Goal: Task Accomplishment & Management: Use online tool/utility

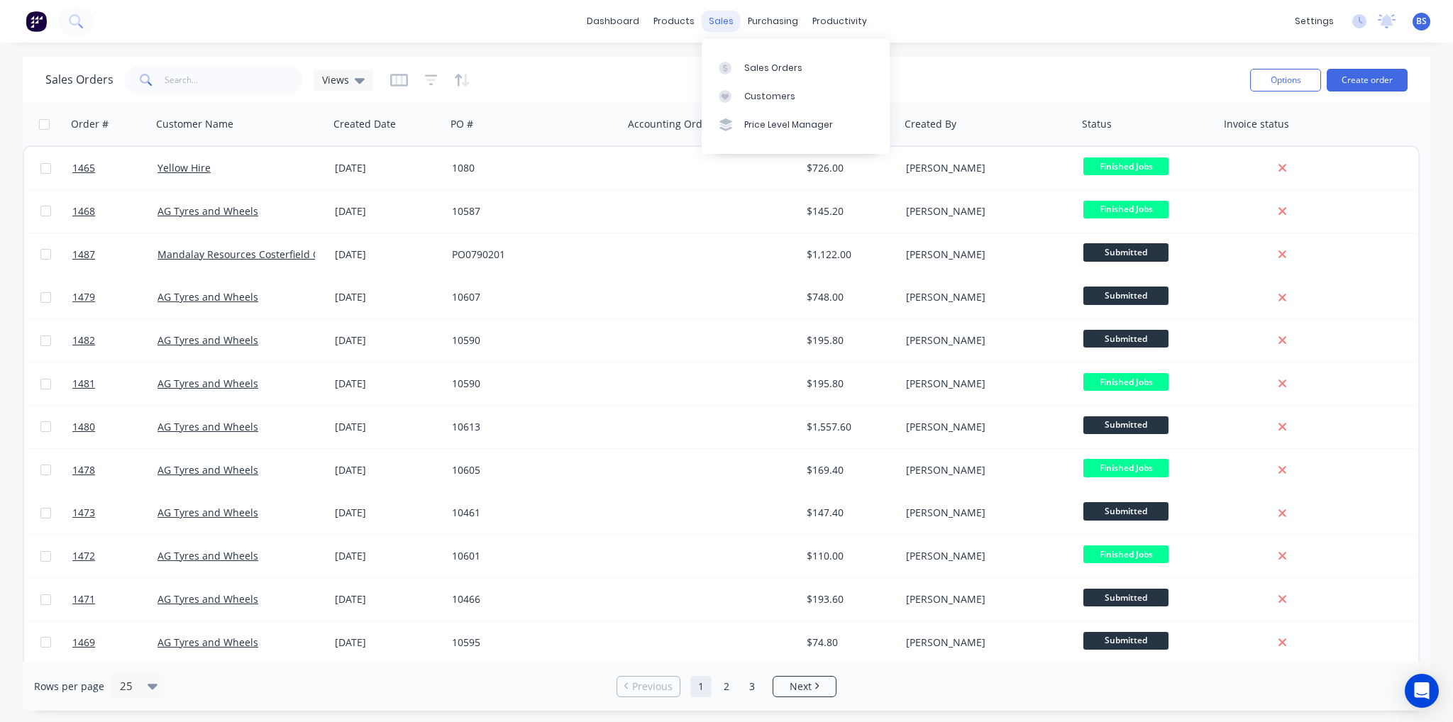
click at [724, 24] on div "sales" at bounding box center [720, 21] width 39 height 21
click at [761, 101] on div "Customers" at bounding box center [769, 96] width 51 height 13
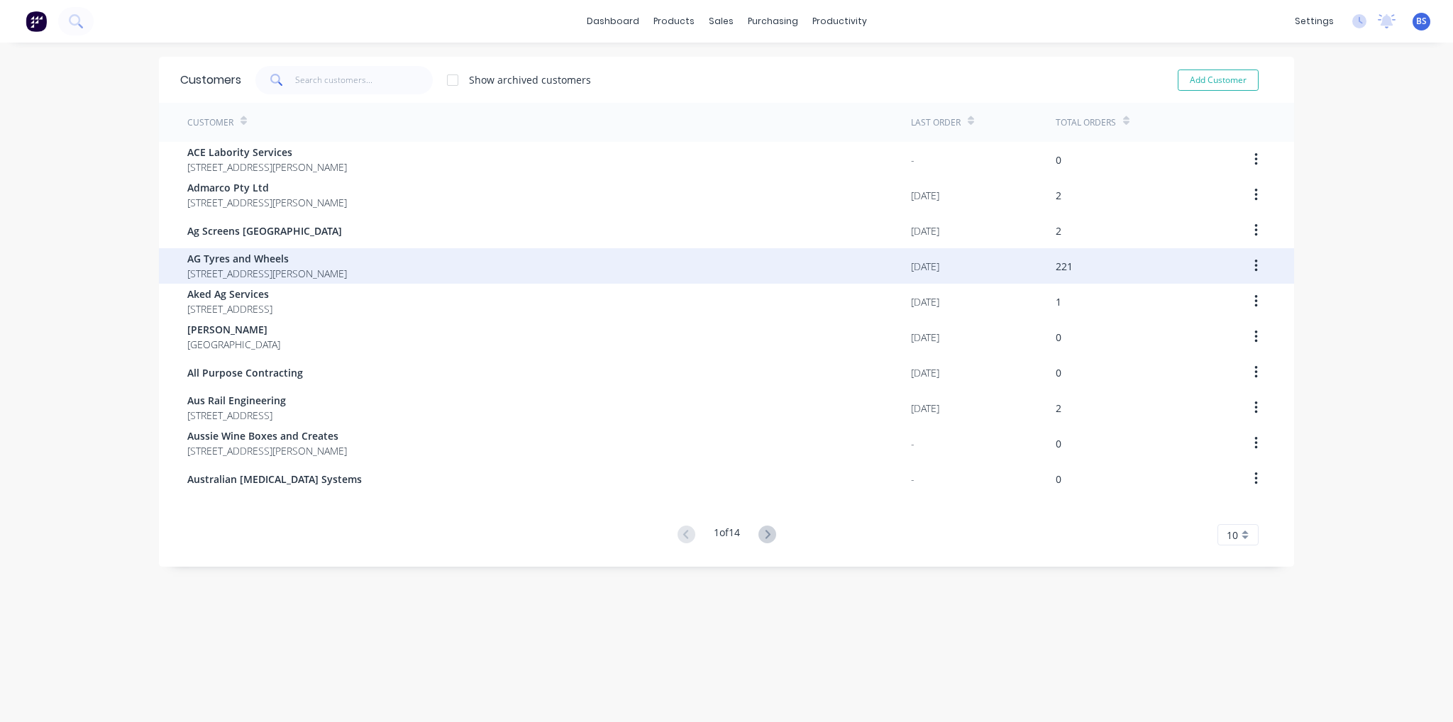
click at [244, 266] on span "17 Jewell Crt East Bendigo Victoria Australia 3550" at bounding box center [267, 273] width 160 height 15
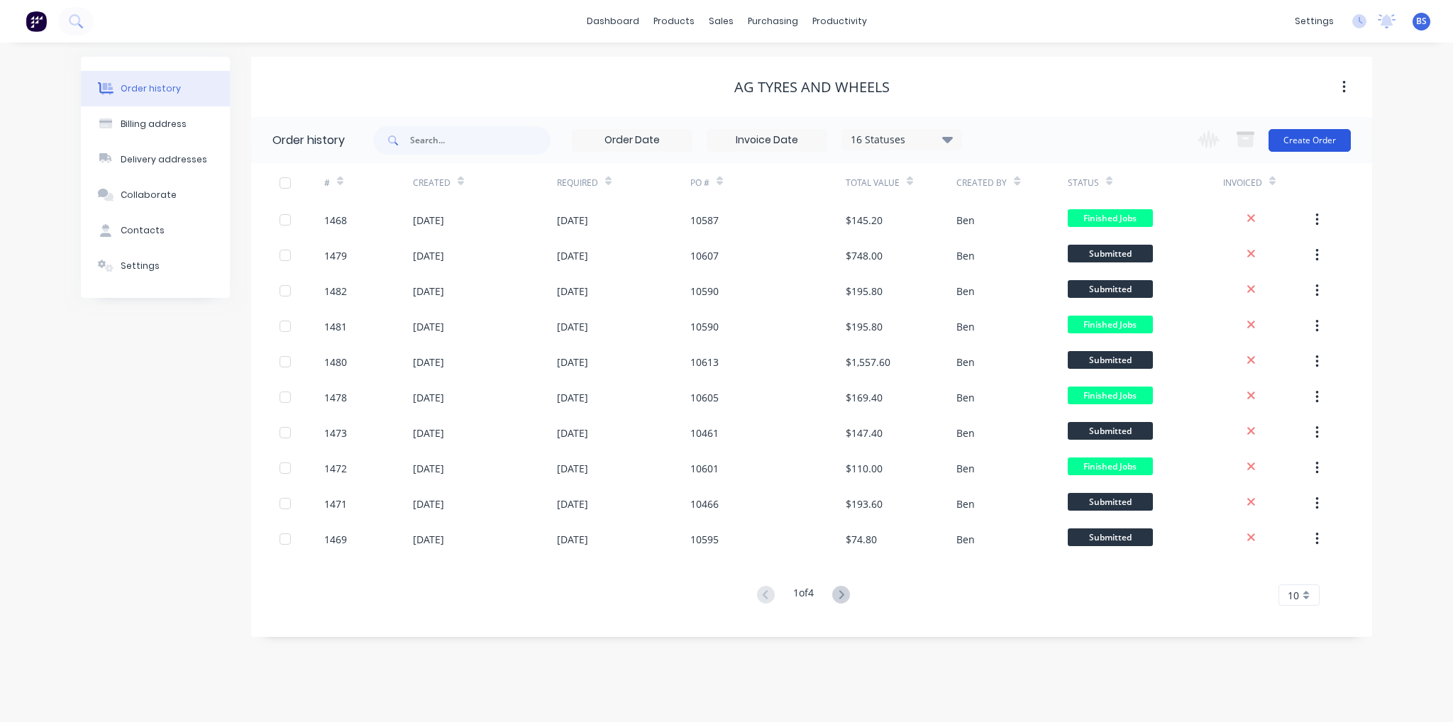
click at [1311, 146] on button "Create Order" at bounding box center [1309, 140] width 82 height 23
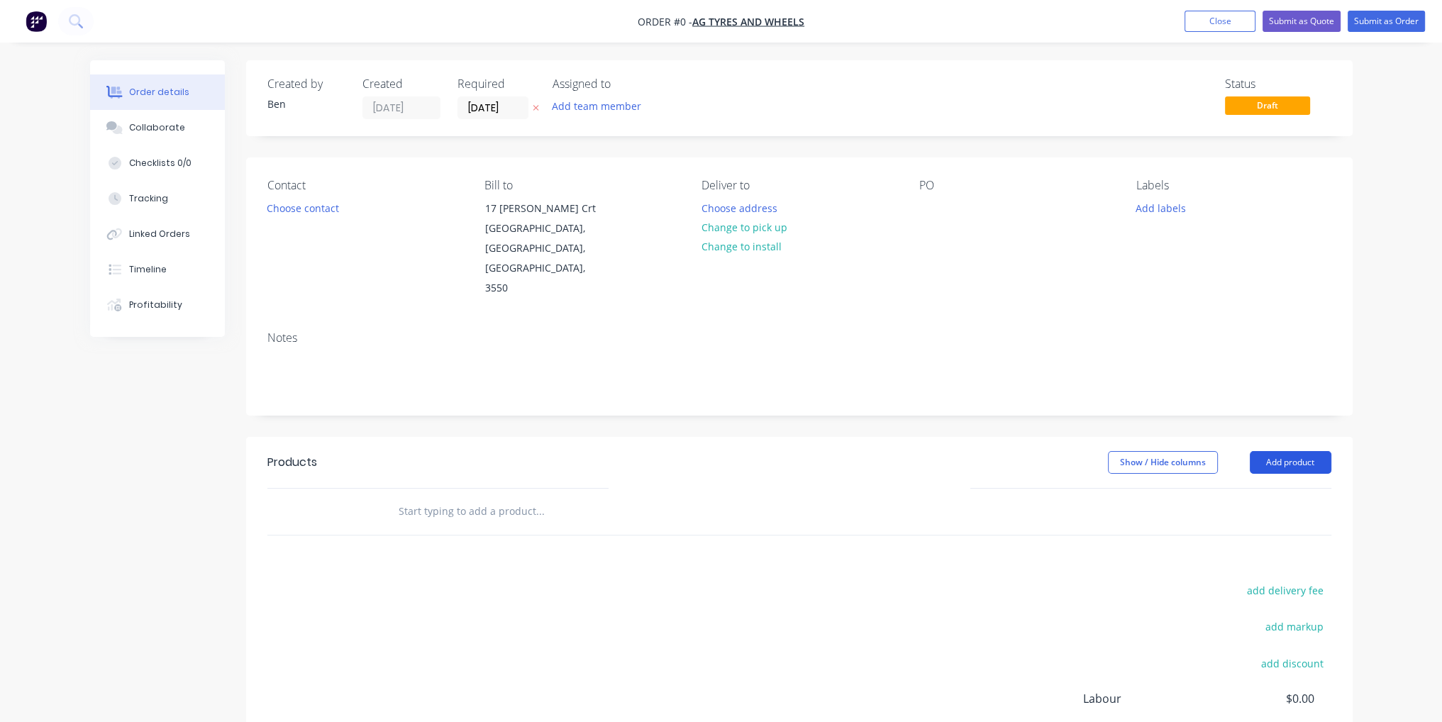
click at [1294, 451] on button "Add product" at bounding box center [1291, 462] width 82 height 23
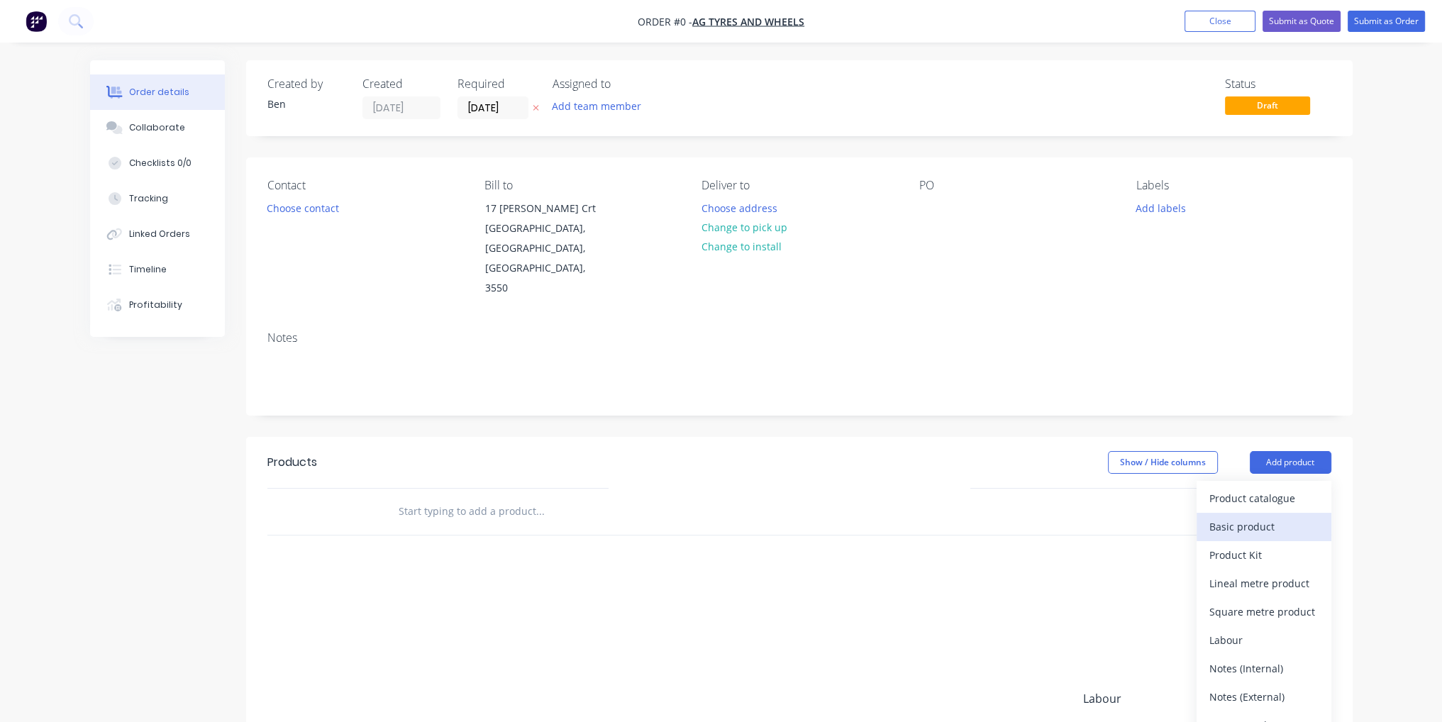
click at [1294, 516] on div "Basic product" at bounding box center [1263, 526] width 109 height 21
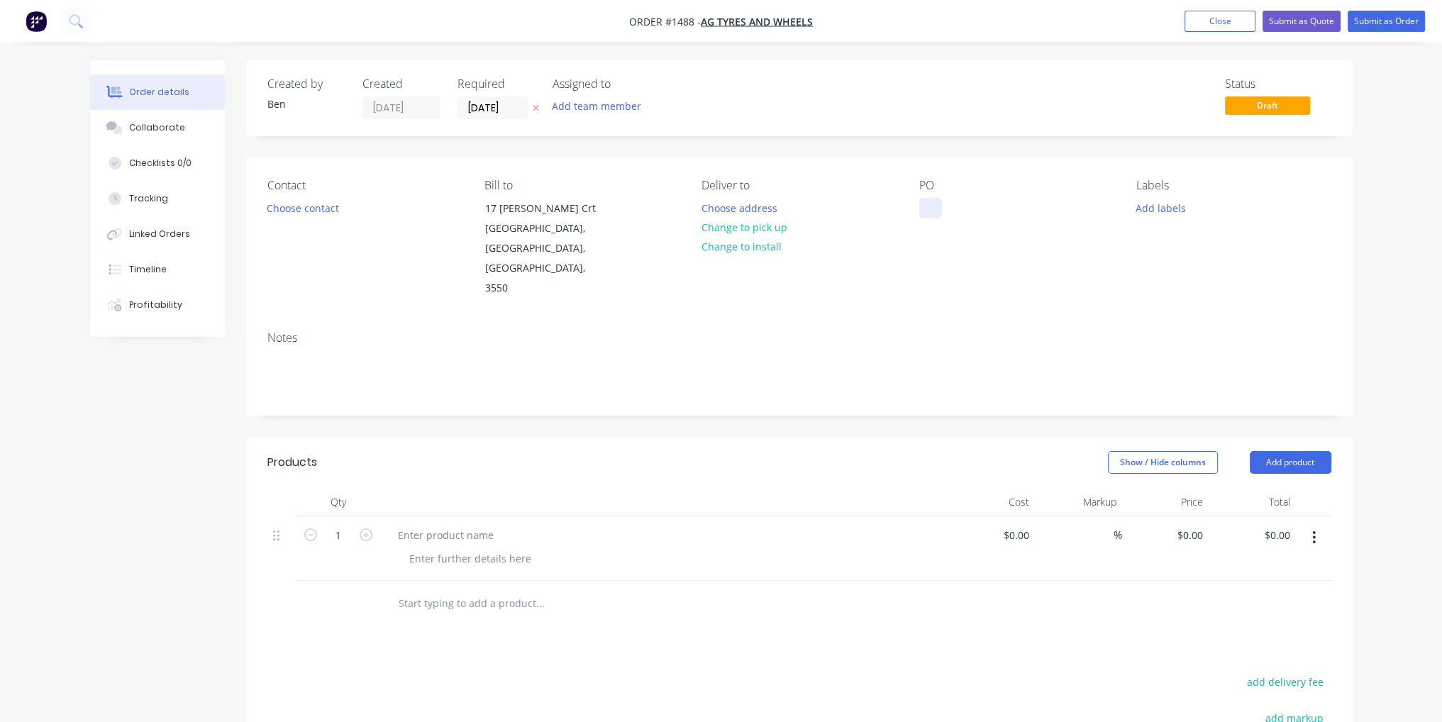
click at [930, 202] on div at bounding box center [930, 208] width 23 height 21
click at [437, 525] on div at bounding box center [446, 535] width 118 height 21
click at [492, 548] on div at bounding box center [470, 558] width 145 height 21
paste div
drag, startPoint x: 757, startPoint y: 562, endPoint x: 414, endPoint y: 582, distance: 343.8
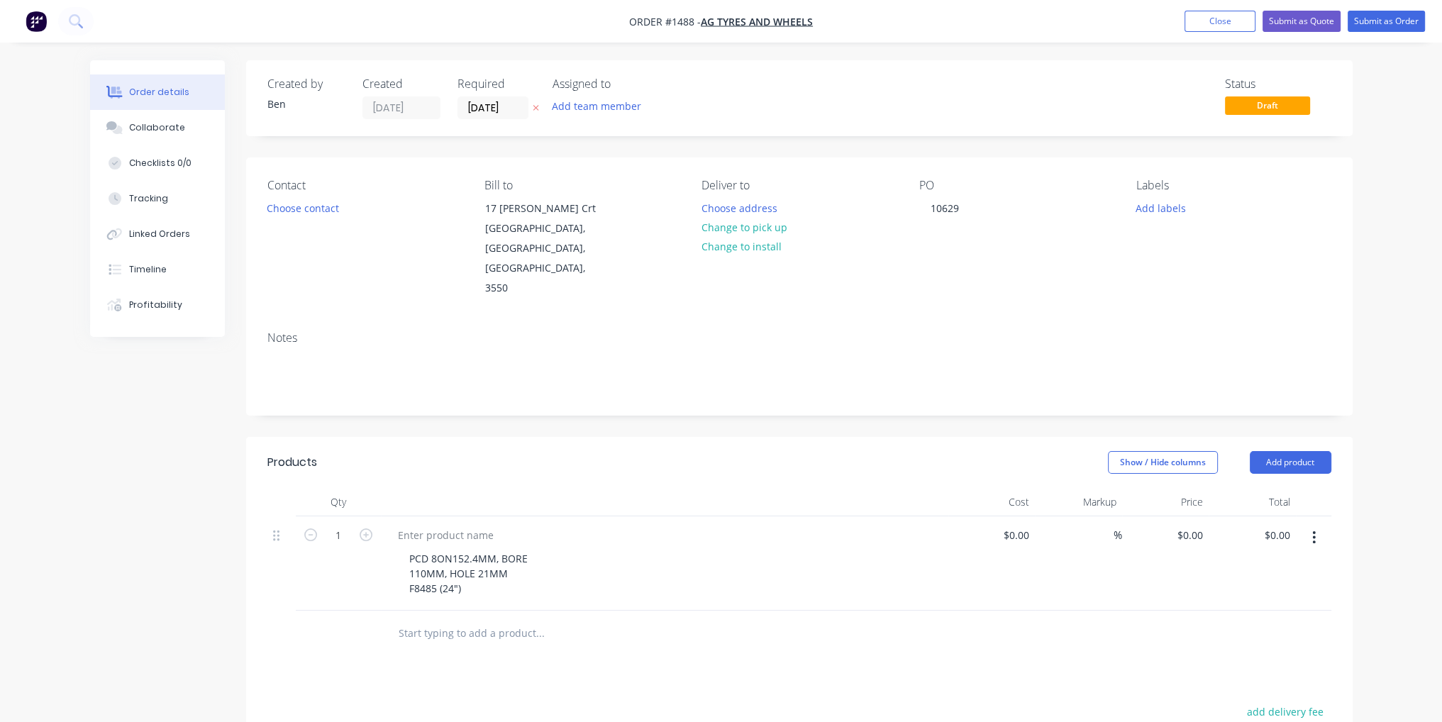
click at [756, 562] on div "PCD 8ON152.4MM, BORE 110MM, HOLE 21MM F8485 (24")" at bounding box center [664, 563] width 567 height 94
drag, startPoint x: 462, startPoint y: 547, endPoint x: 409, endPoint y: 548, distance: 53.2
click at [409, 548] on div "PCD 8ON152.4MM, BORE 110MM, HOLE 21MM F8485 (24")" at bounding box center [468, 573] width 141 height 50
copy div "F8485 (24")"
click at [453, 525] on div at bounding box center [446, 535] width 118 height 21
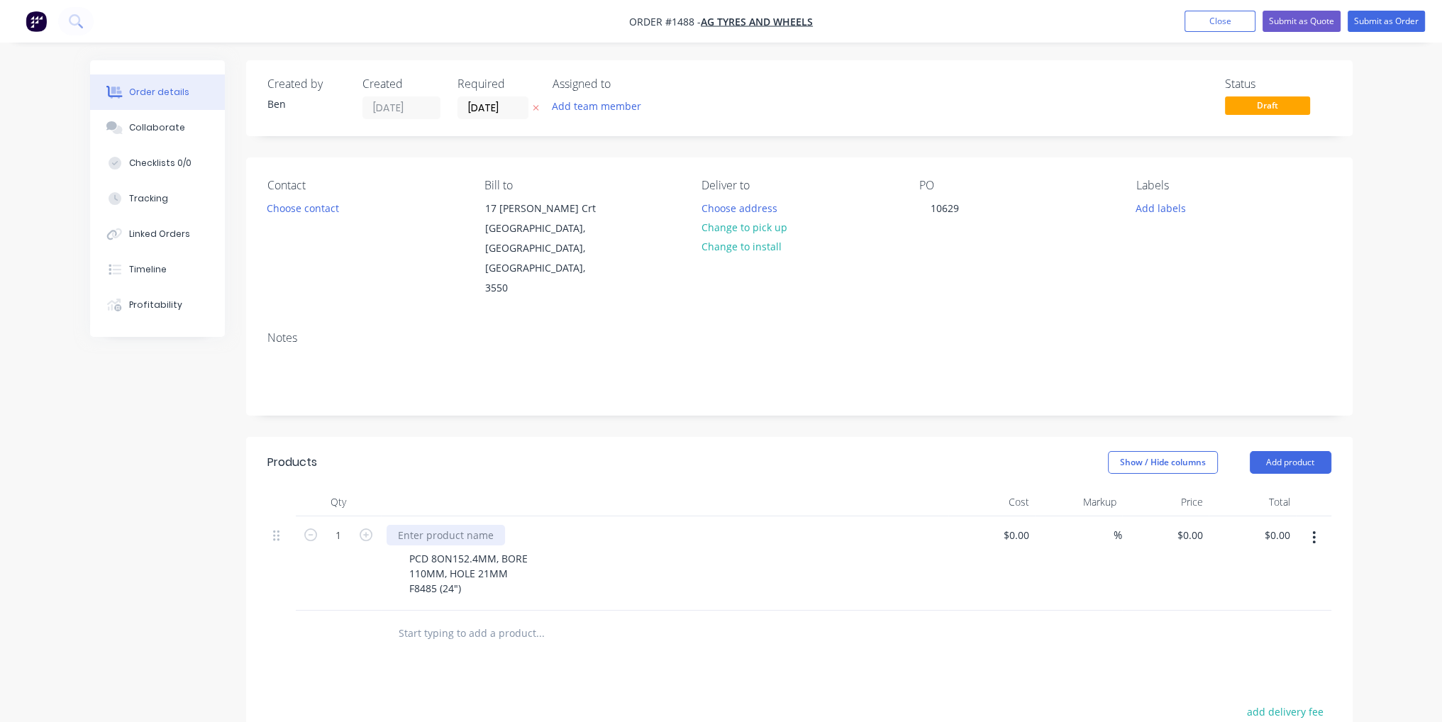
paste div
click at [789, 619] on div at bounding box center [600, 633] width 426 height 28
click at [1009, 516] on div "$0.00" at bounding box center [991, 563] width 87 height 94
type input "$55.00"
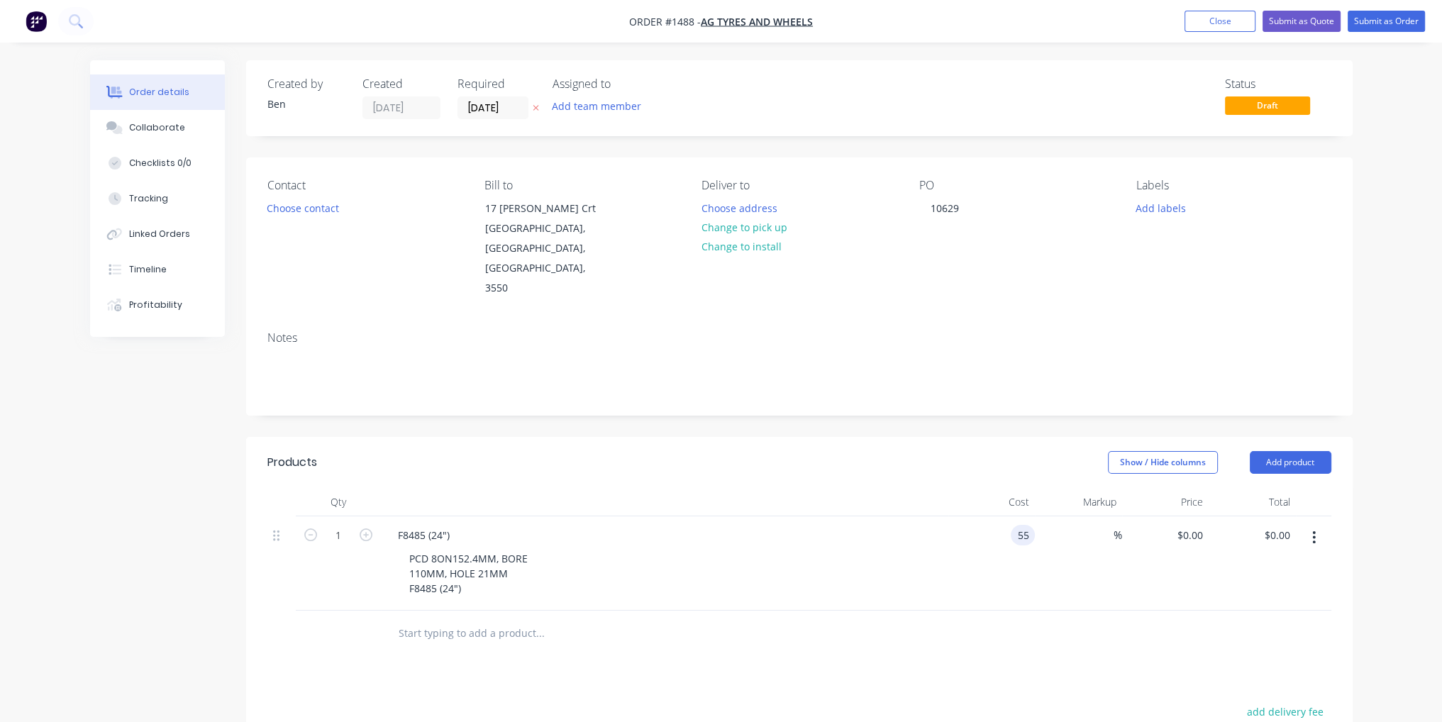
type input "$55.00"
click at [979, 611] on div at bounding box center [799, 634] width 1064 height 46
click at [1374, 22] on button "Submit as Order" at bounding box center [1386, 21] width 77 height 21
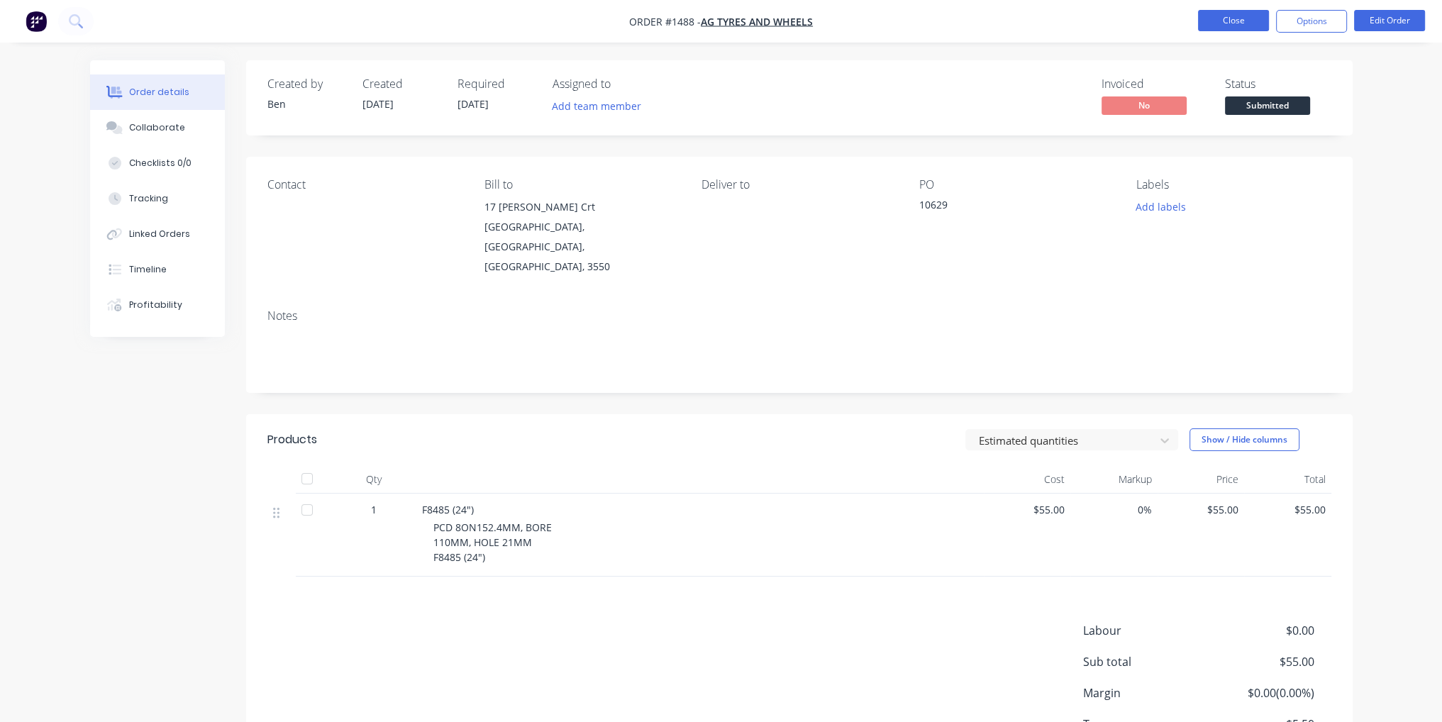
click at [1230, 16] on button "Close" at bounding box center [1233, 20] width 71 height 21
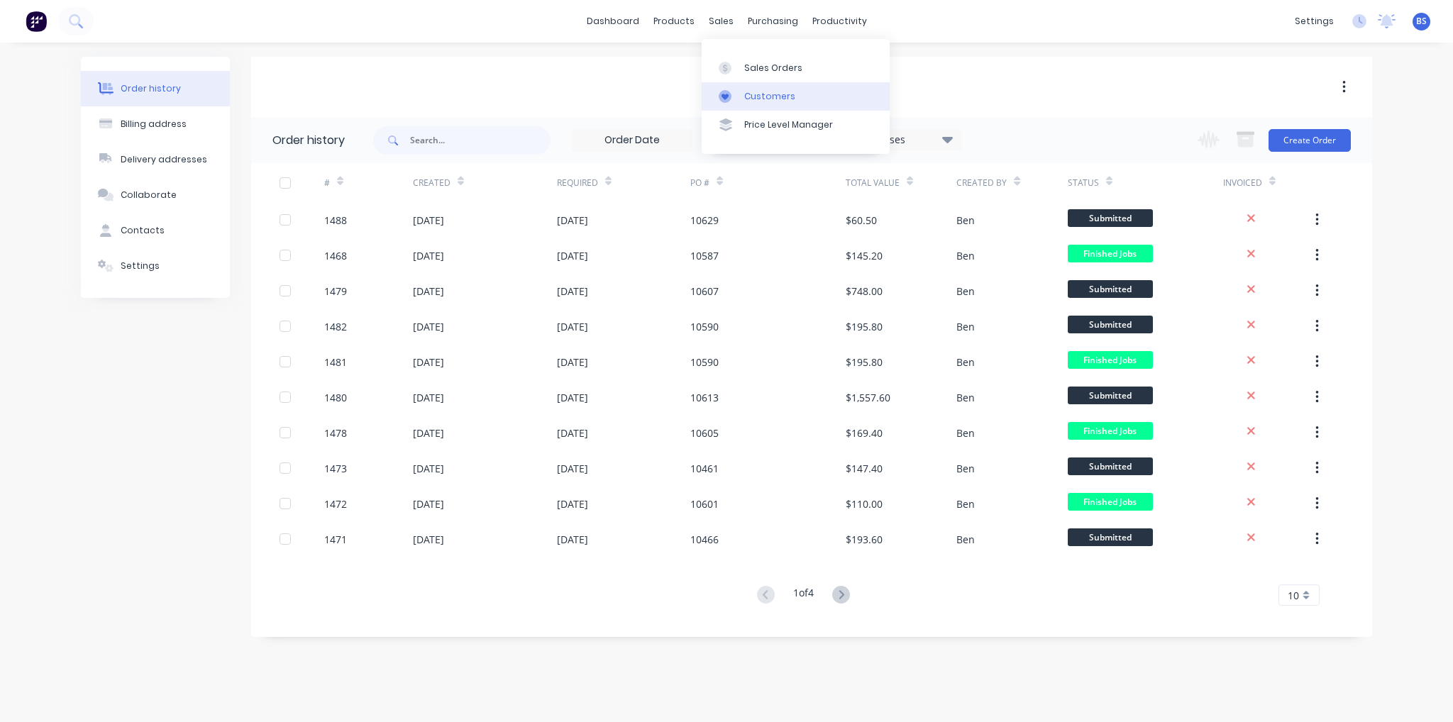
click at [777, 100] on div "Customers" at bounding box center [769, 96] width 51 height 13
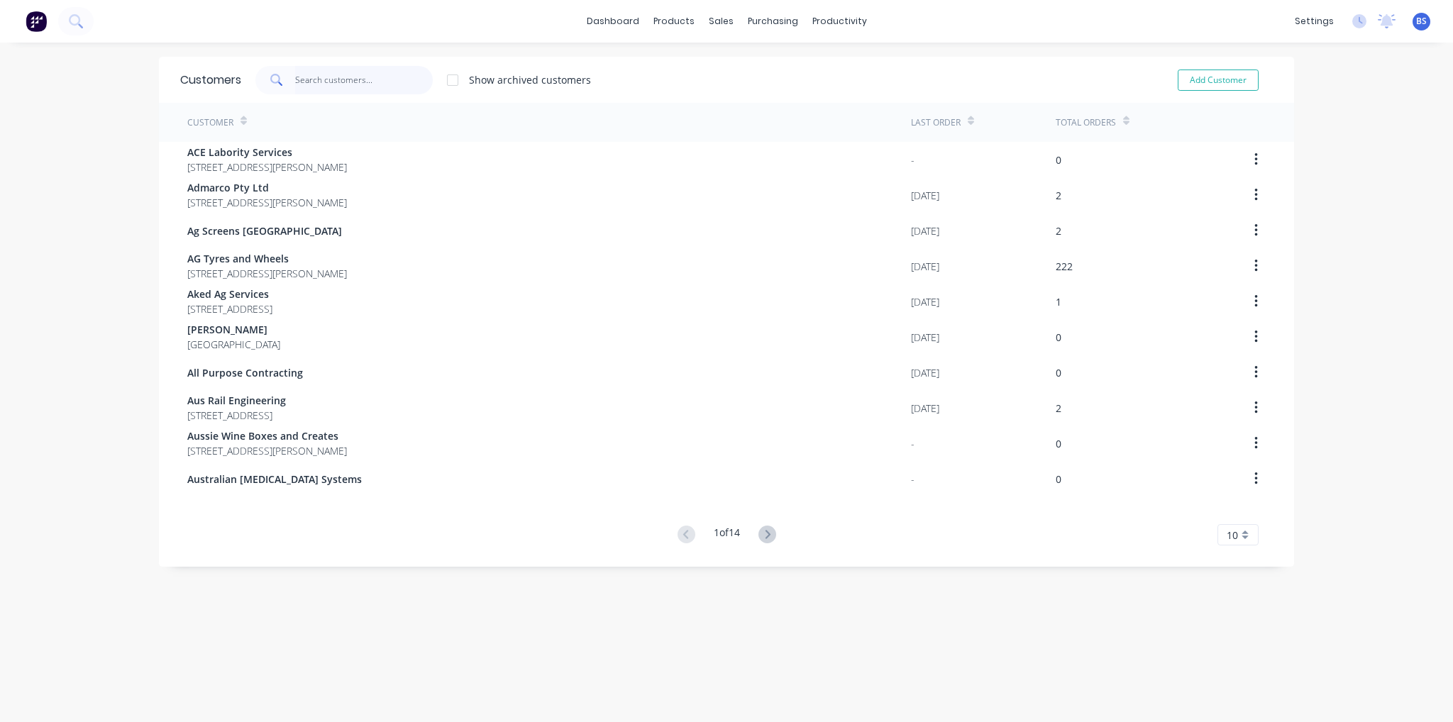
click at [310, 74] on input "text" at bounding box center [364, 80] width 138 height 28
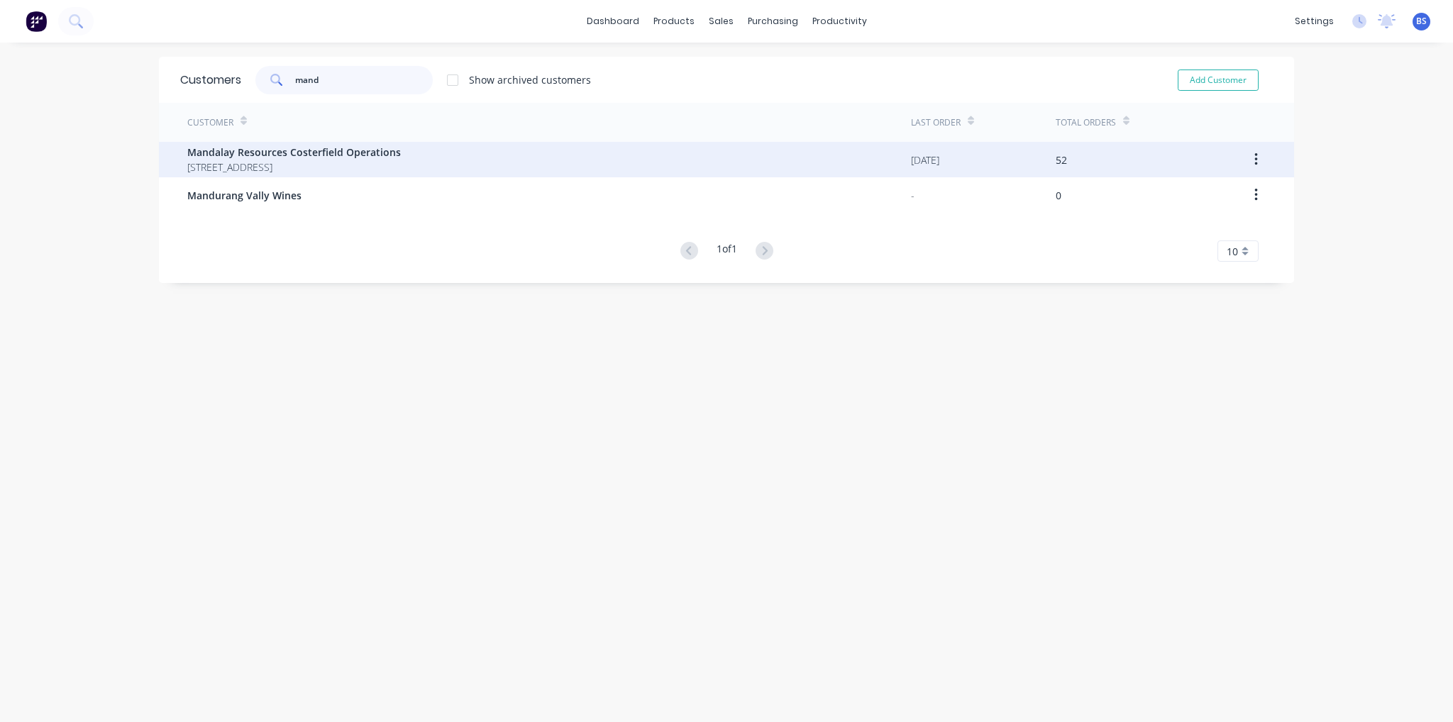
type input "mand"
click at [360, 150] on span "Mandalay Resources Costerfield Operations" at bounding box center [293, 152] width 213 height 15
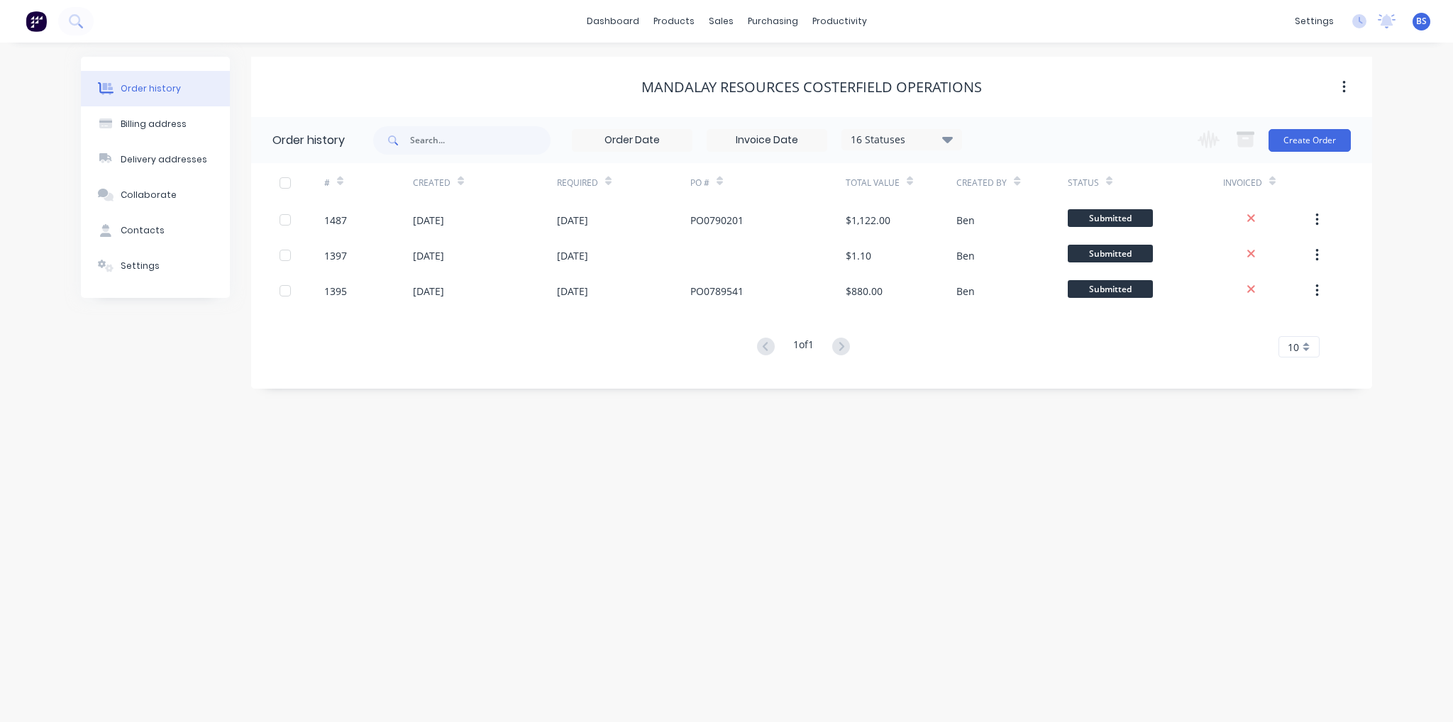
click at [919, 138] on div "16 Statuses" at bounding box center [901, 140] width 119 height 16
click at [1018, 303] on label at bounding box center [1018, 303] width 0 height 0
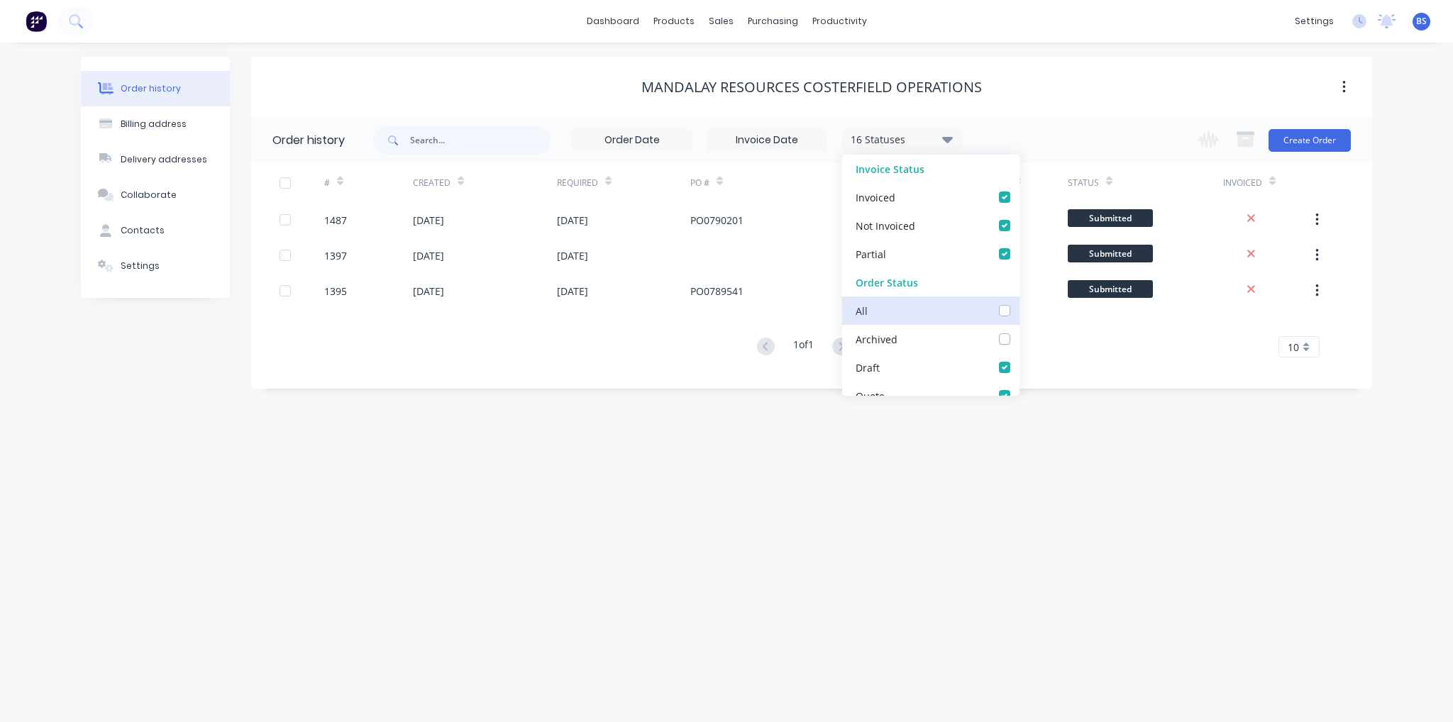
click at [1018, 313] on input "checkbox" at bounding box center [1023, 309] width 11 height 13
checkbox input "true"
click at [1104, 443] on div "Order history Billing address Delivery addresses Collaborate Contacts Settings …" at bounding box center [726, 382] width 1453 height 679
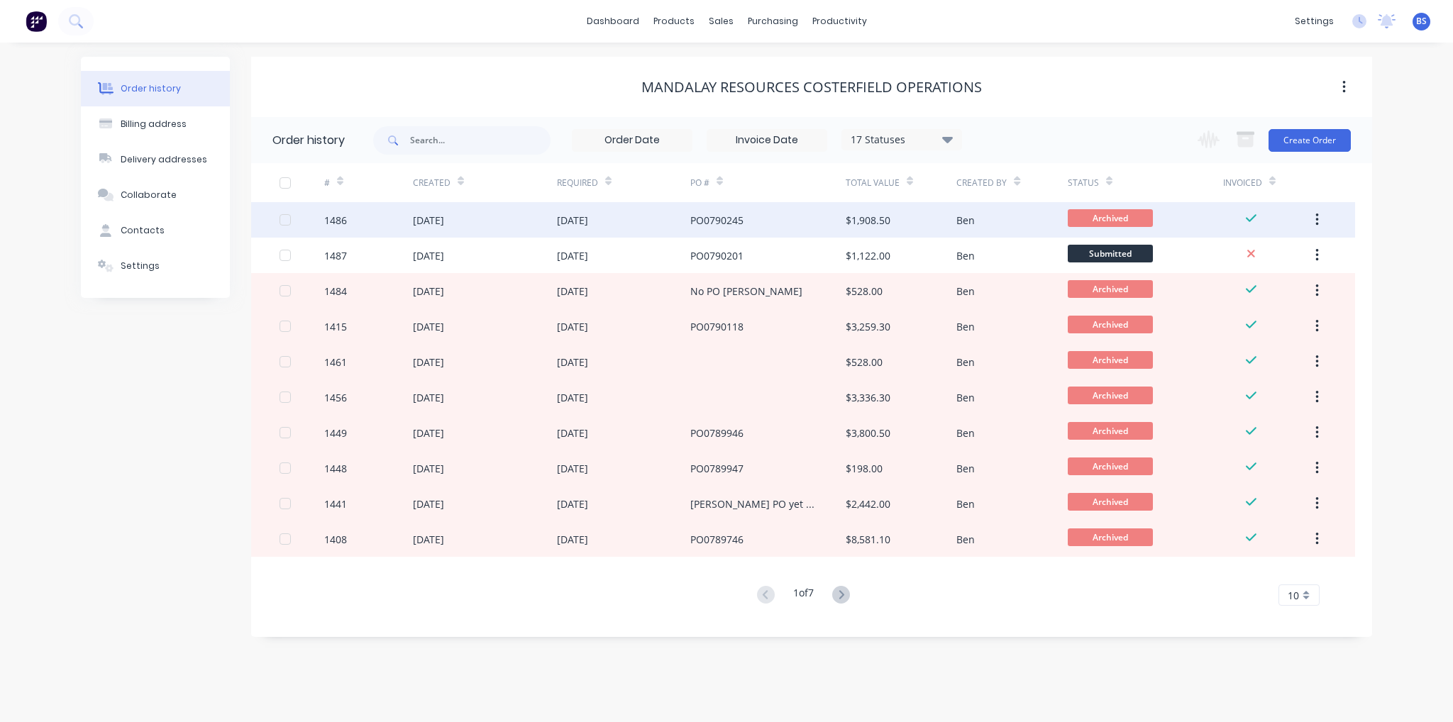
click at [545, 226] on div "30 Sep 2025" at bounding box center [485, 219] width 144 height 35
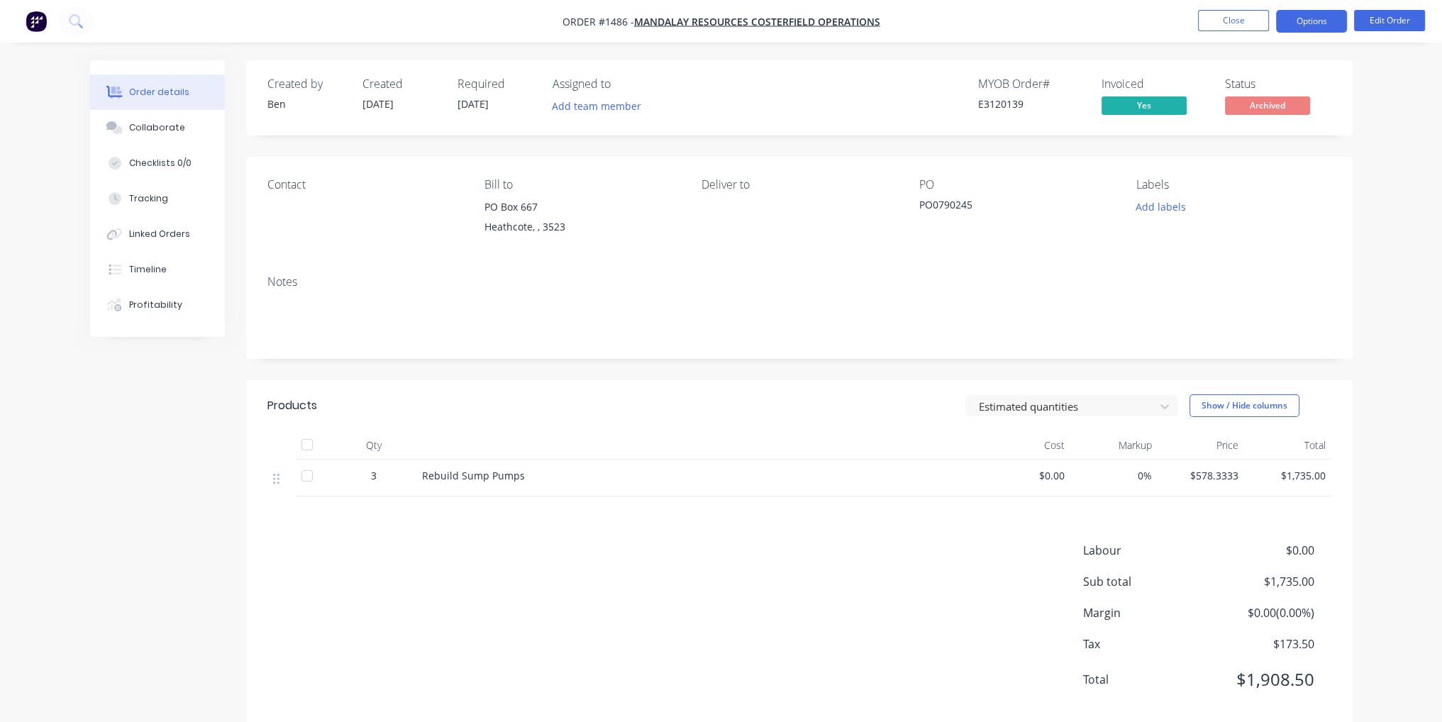
click at [1321, 15] on button "Options" at bounding box center [1311, 21] width 71 height 23
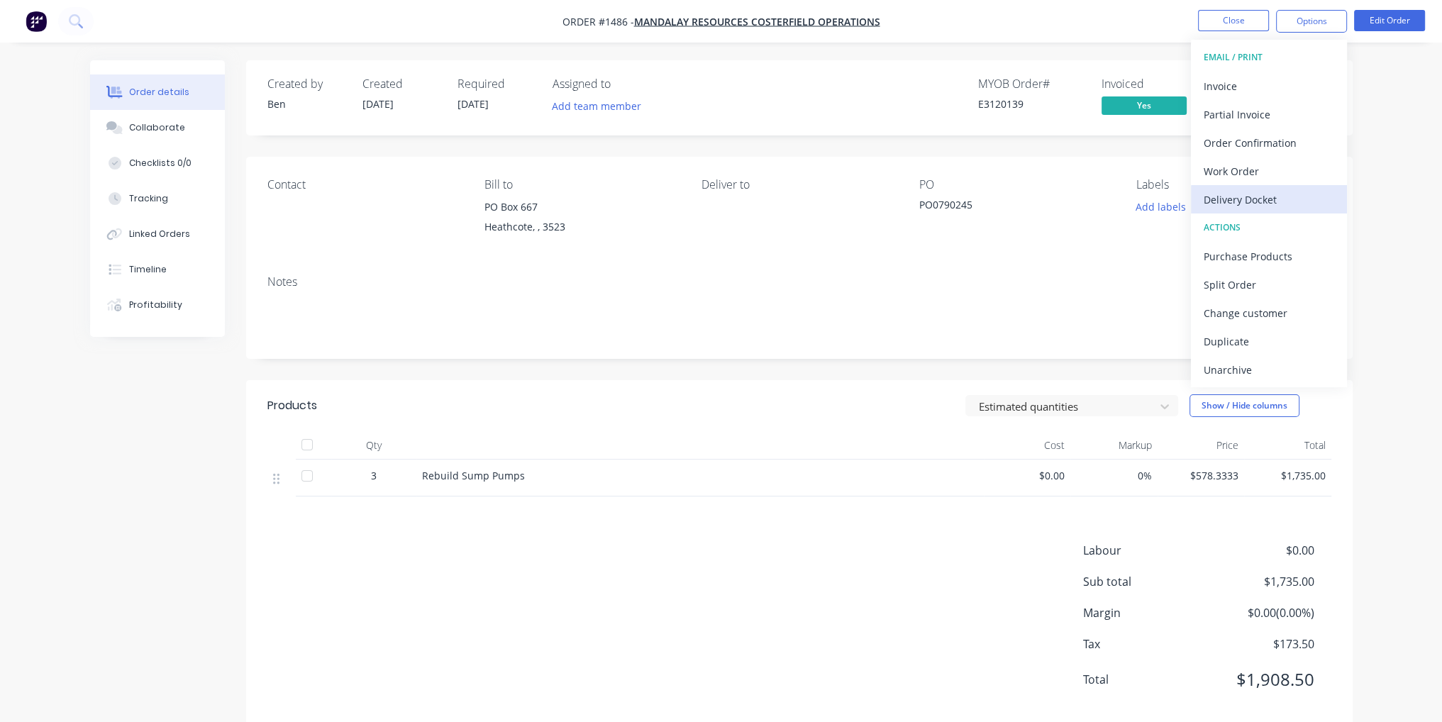
click at [1292, 194] on div "Delivery Docket" at bounding box center [1269, 199] width 130 height 21
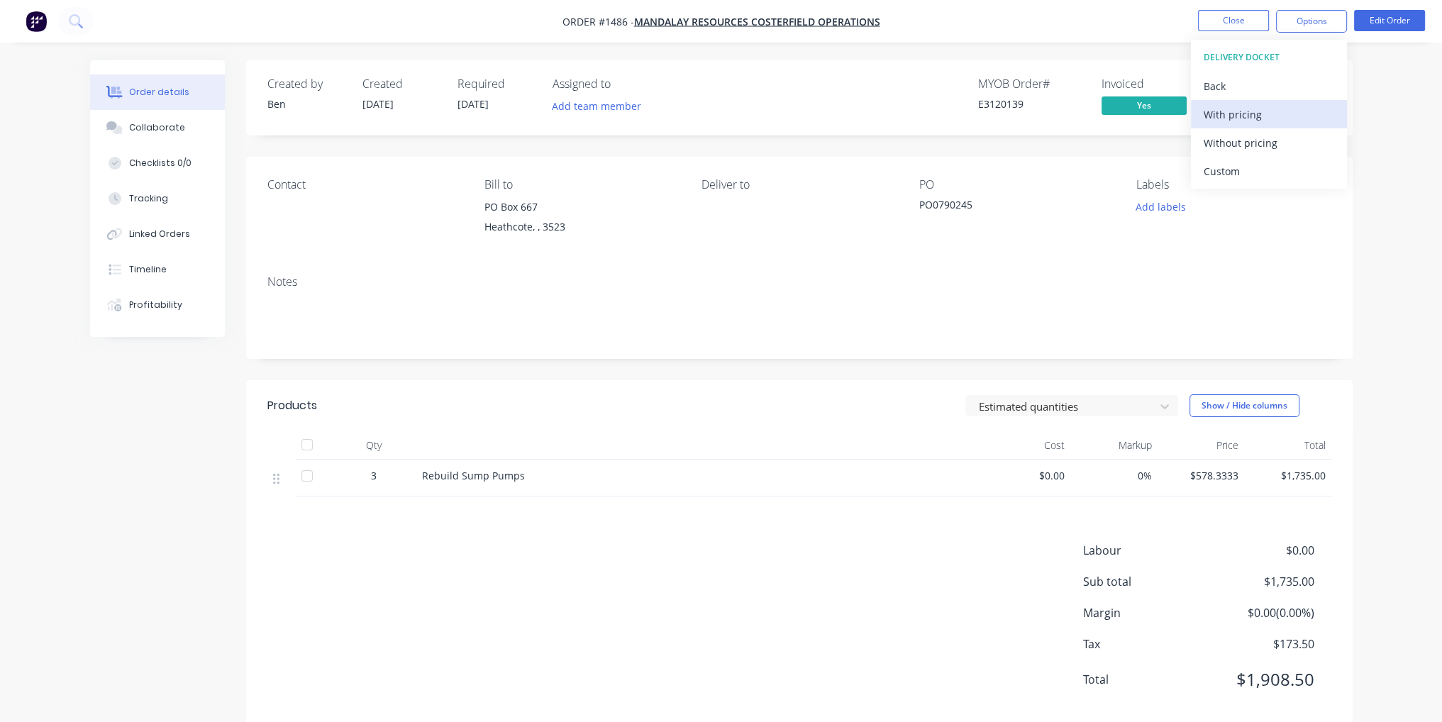
click at [1240, 114] on div "With pricing" at bounding box center [1269, 114] width 130 height 21
click at [1248, 150] on div "Without pricing" at bounding box center [1269, 143] width 130 height 21
